Goal: Find specific page/section: Find specific page/section

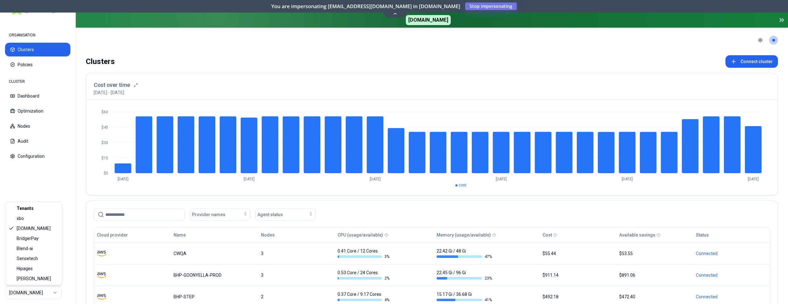
click at [42, 295] on html "ORGANISATION Clusters Policies CLUSTER Dashboard Optimization Nodes Audit Confi…" at bounding box center [394, 152] width 788 height 304
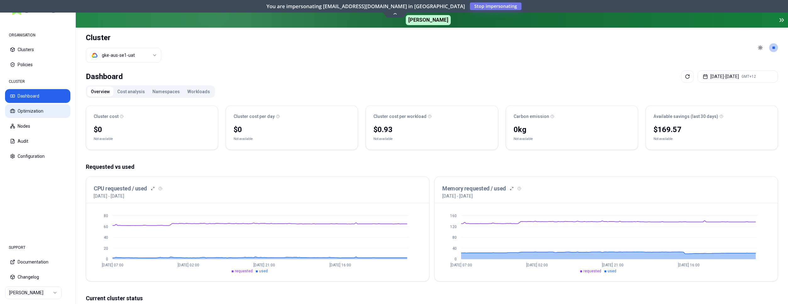
click at [47, 111] on button "Optimization" at bounding box center [37, 111] width 65 height 14
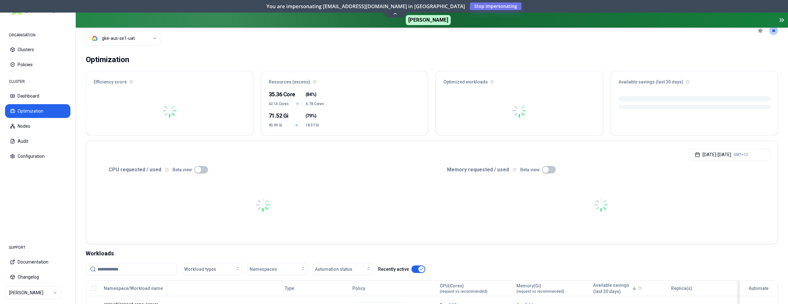
scroll to position [32, 0]
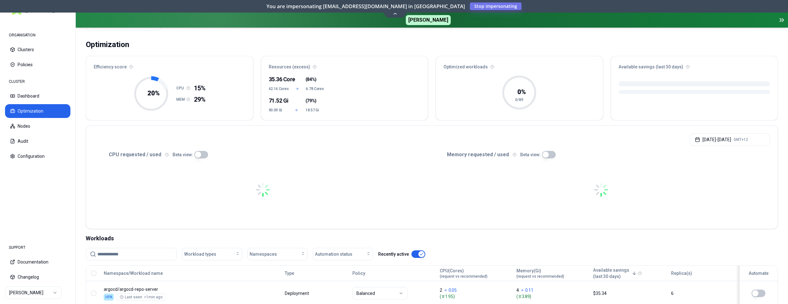
click at [146, 253] on input at bounding box center [134, 254] width 75 height 12
click at [41, 101] on button "Dashboard" at bounding box center [37, 96] width 65 height 14
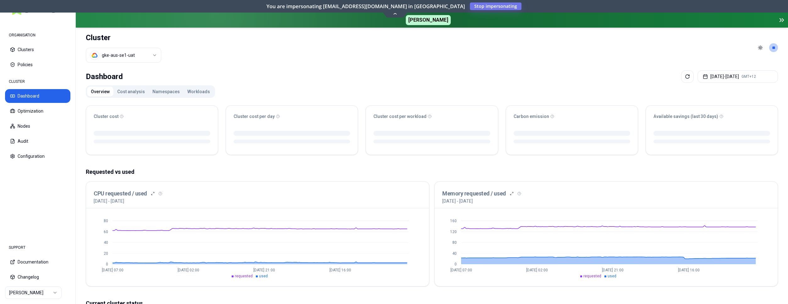
click at [193, 90] on button "Workloads" at bounding box center [198, 92] width 30 height 10
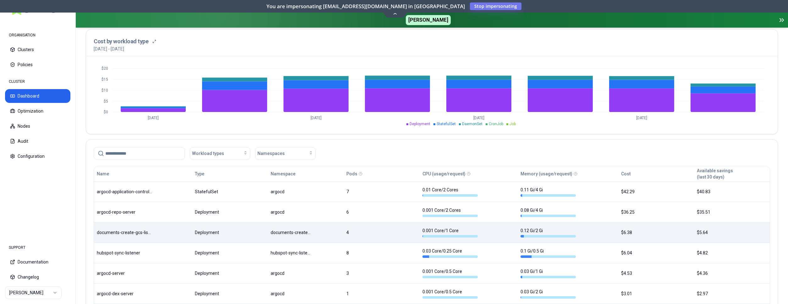
scroll to position [288, 0]
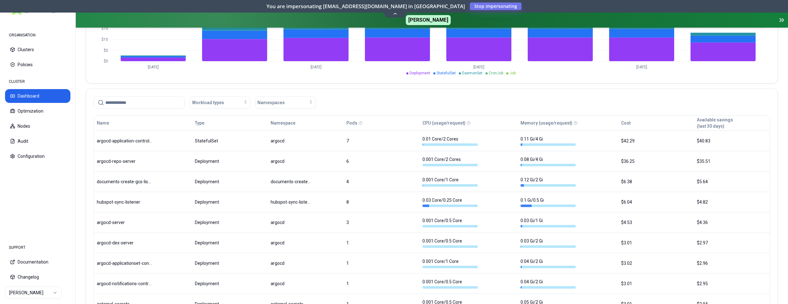
click at [143, 104] on input at bounding box center [142, 103] width 75 height 12
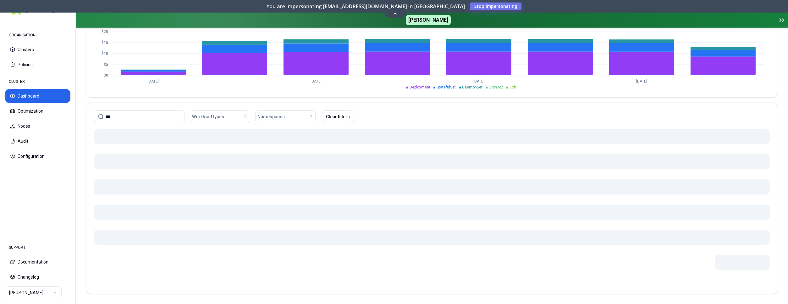
scroll to position [260, 0]
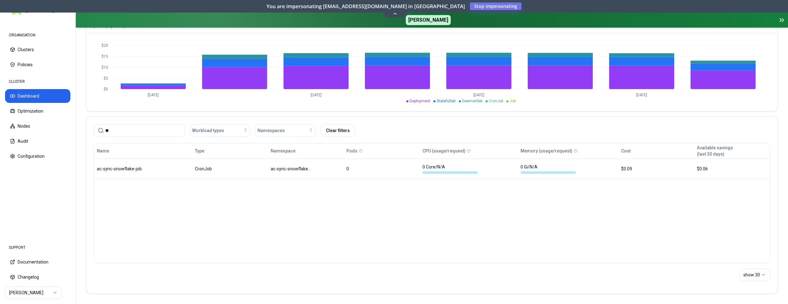
type input "*"
